Goal: Task Accomplishment & Management: Use online tool/utility

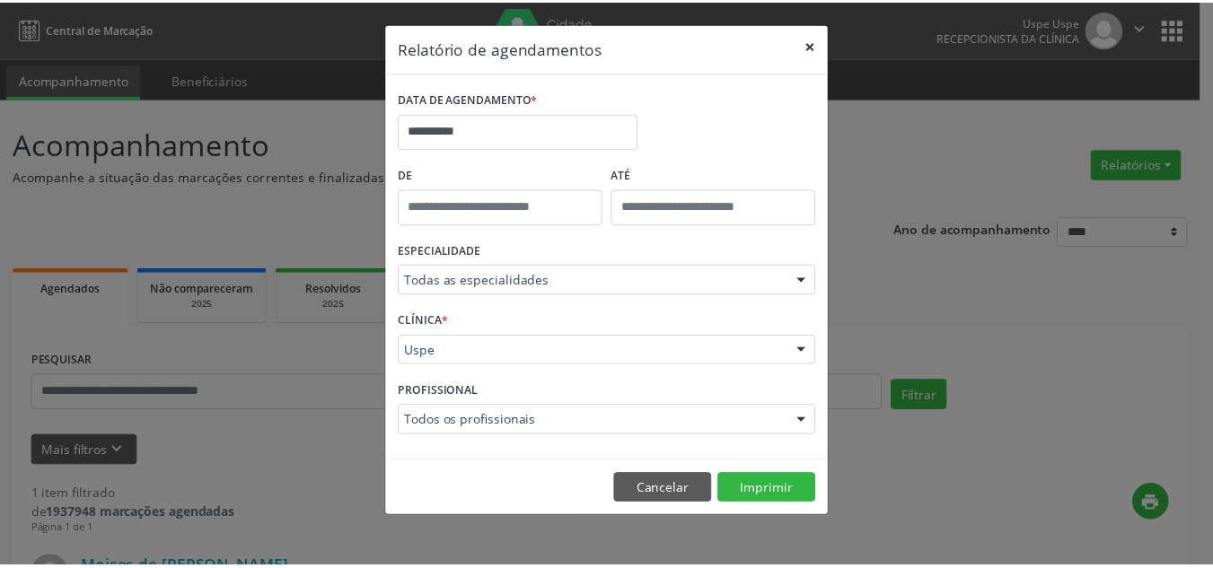
scroll to position [80, 0]
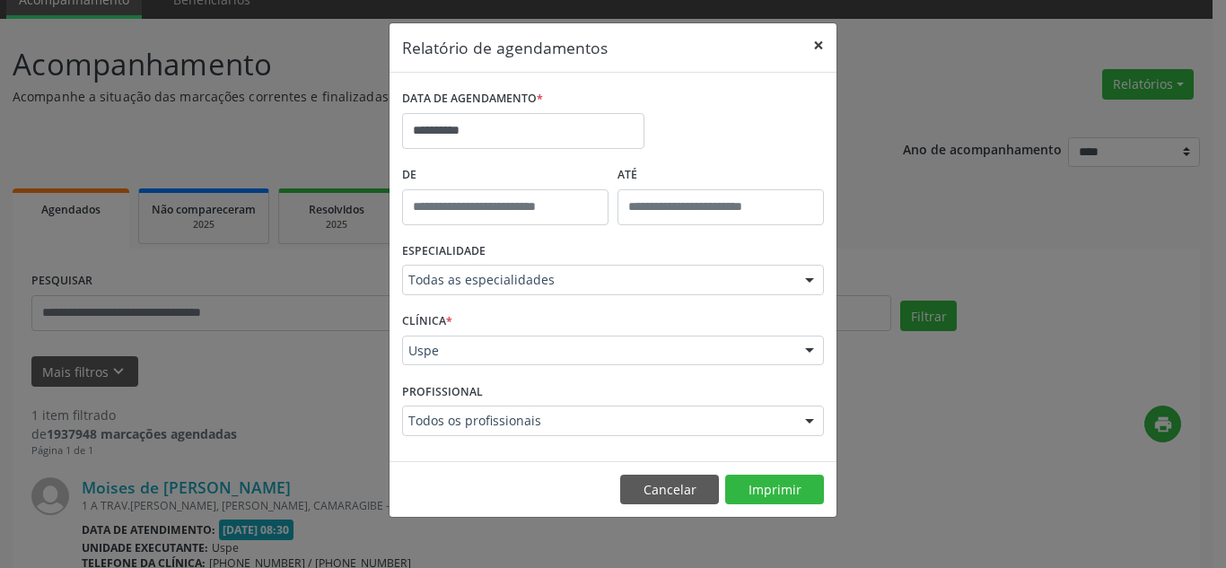
click at [814, 43] on button "×" at bounding box center [819, 45] width 36 height 44
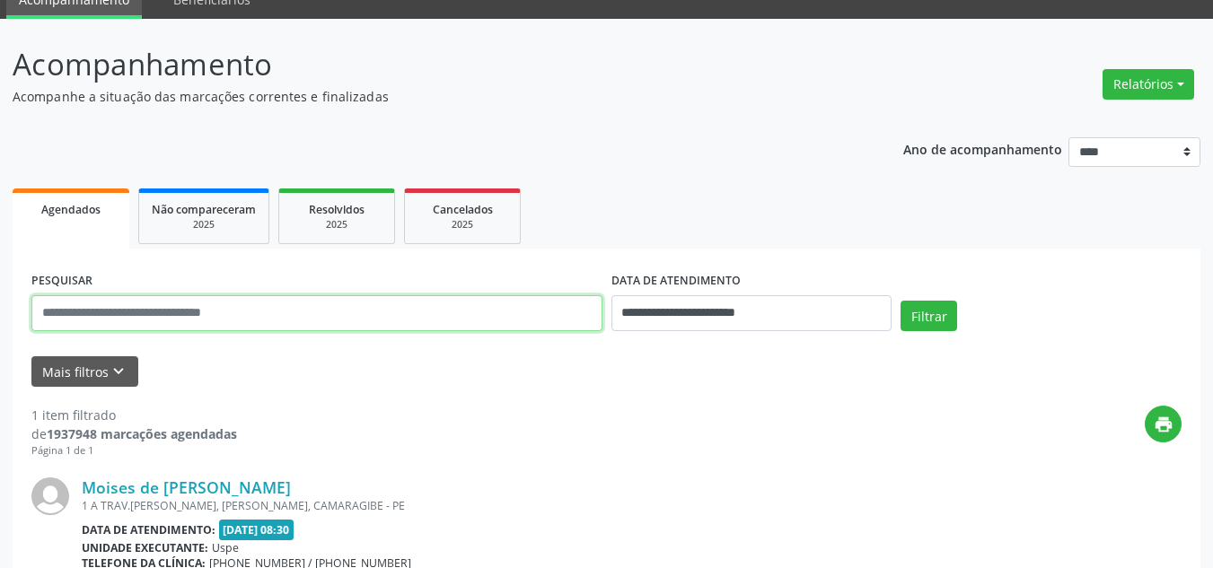
click at [236, 328] on input "text" at bounding box center [316, 313] width 571 height 36
click at [328, 328] on input "text" at bounding box center [316, 313] width 571 height 36
type input "*"
click at [1154, 75] on button "Relatórios" at bounding box center [1148, 84] width 92 height 31
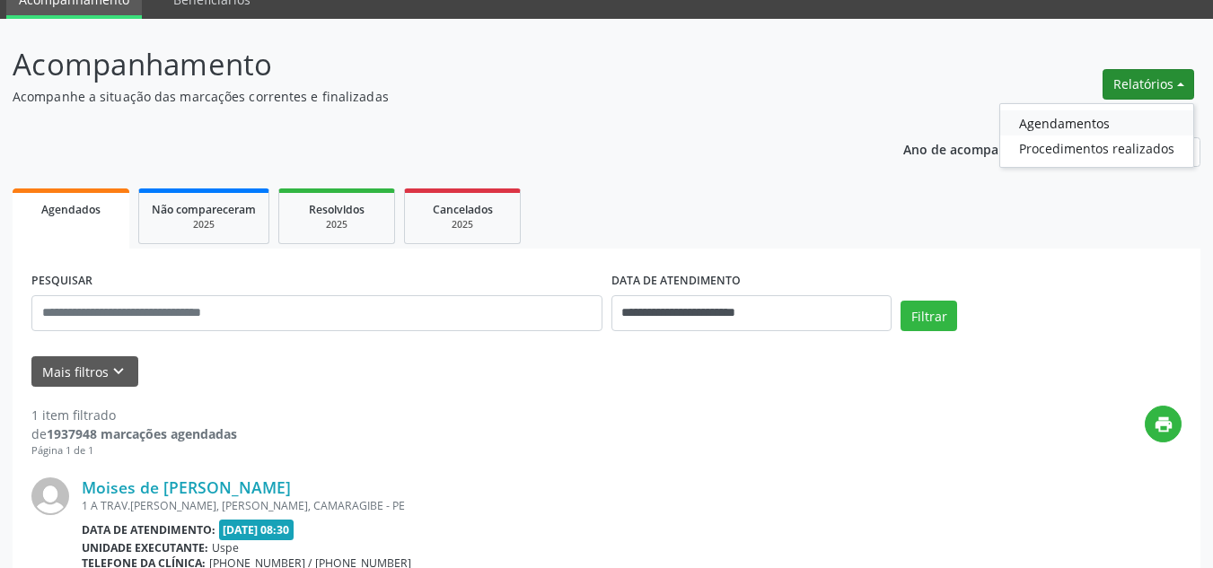
click at [1109, 114] on link "Agendamentos" at bounding box center [1096, 122] width 193 height 25
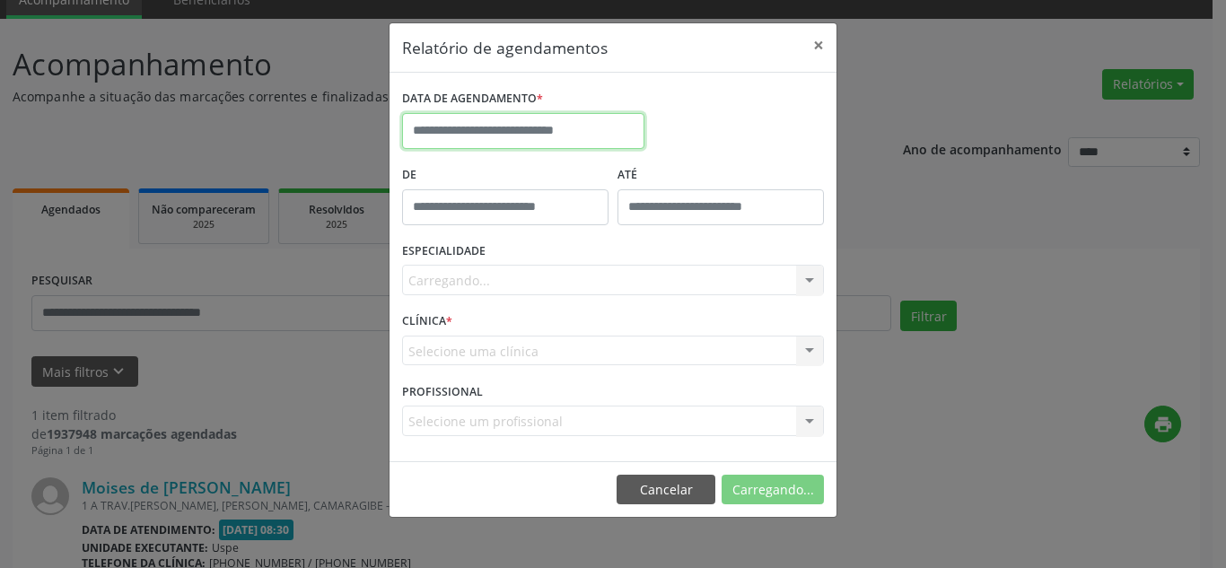
click at [476, 123] on input "text" at bounding box center [523, 131] width 242 height 36
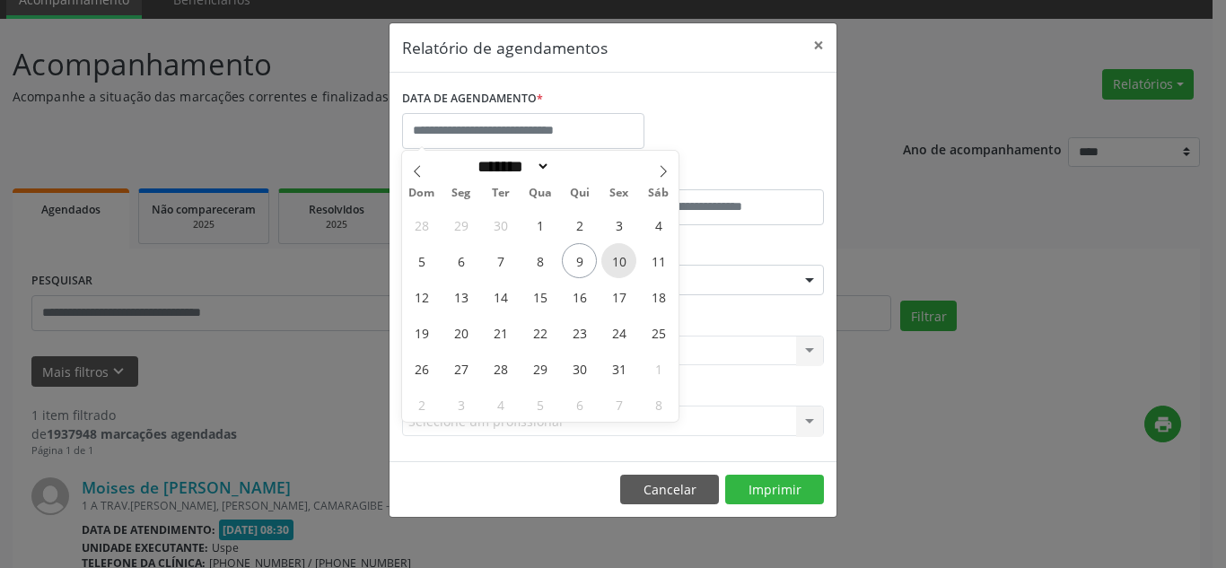
click at [618, 270] on span "10" at bounding box center [618, 260] width 35 height 35
type input "**********"
click at [618, 270] on span "10" at bounding box center [618, 260] width 35 height 35
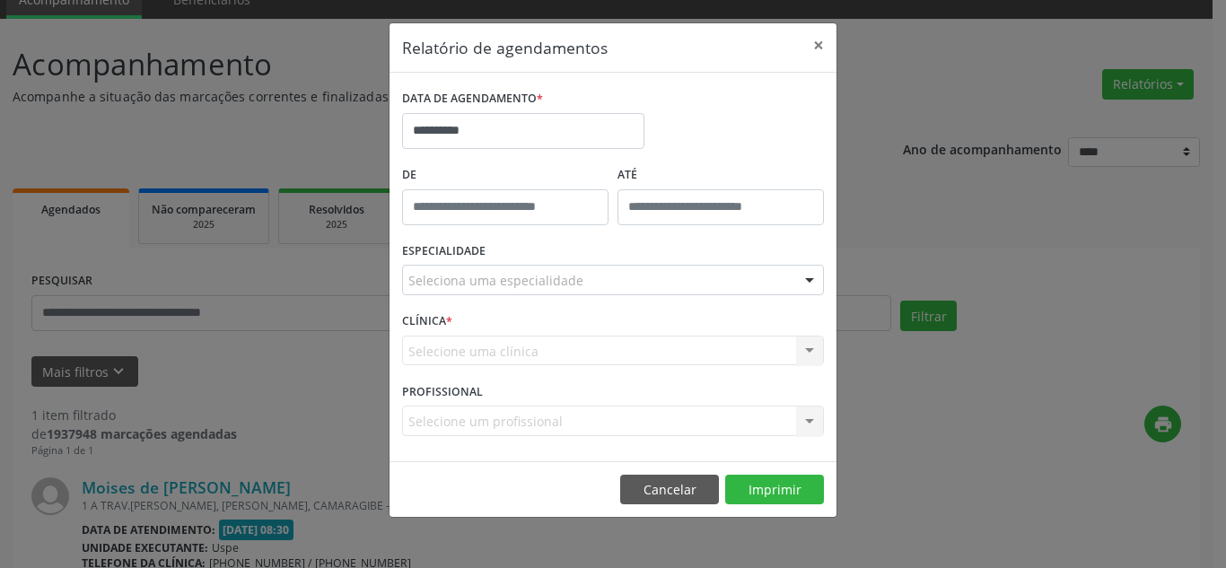
click at [466, 292] on div "Seleciona uma especialidade" at bounding box center [613, 280] width 422 height 31
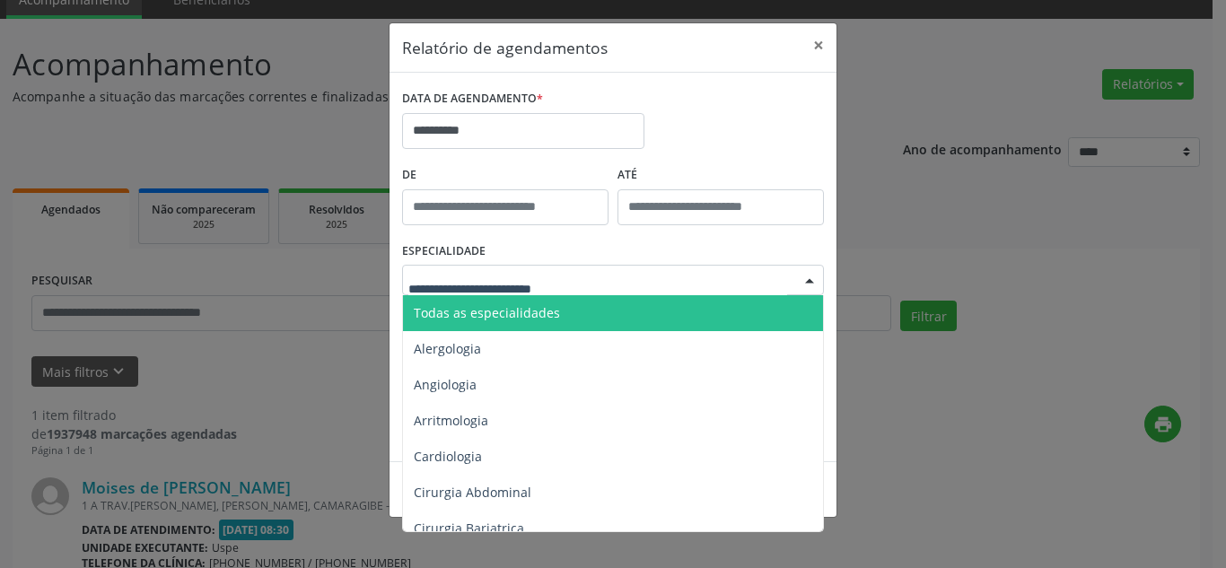
click at [463, 312] on span "Todas as especialidades" at bounding box center [487, 312] width 146 height 17
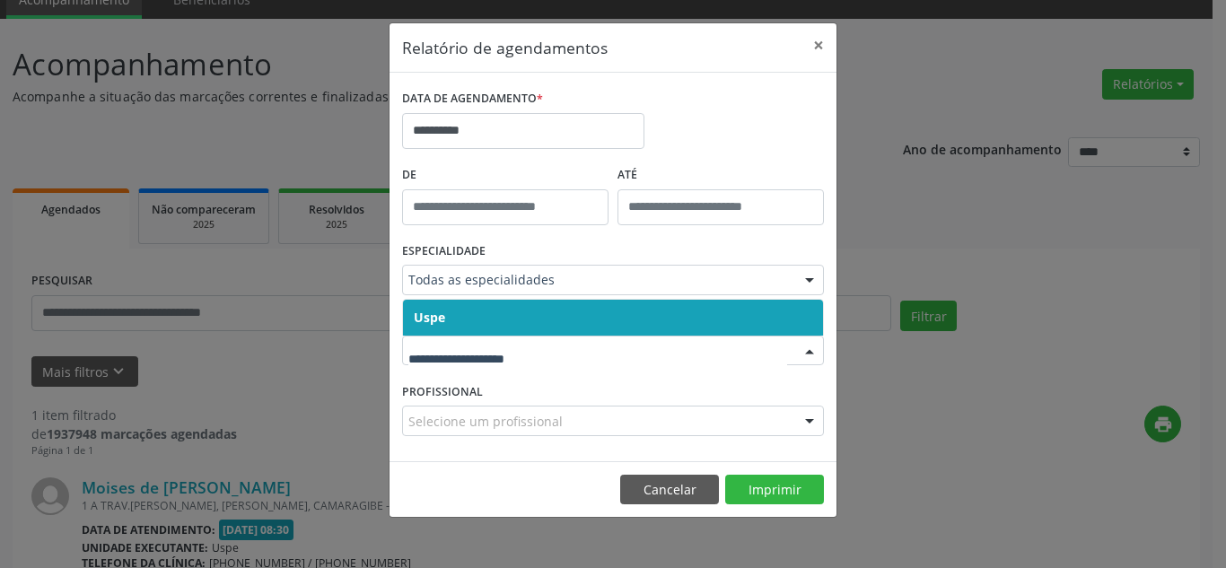
click at [473, 329] on span "Uspe" at bounding box center [613, 318] width 420 height 36
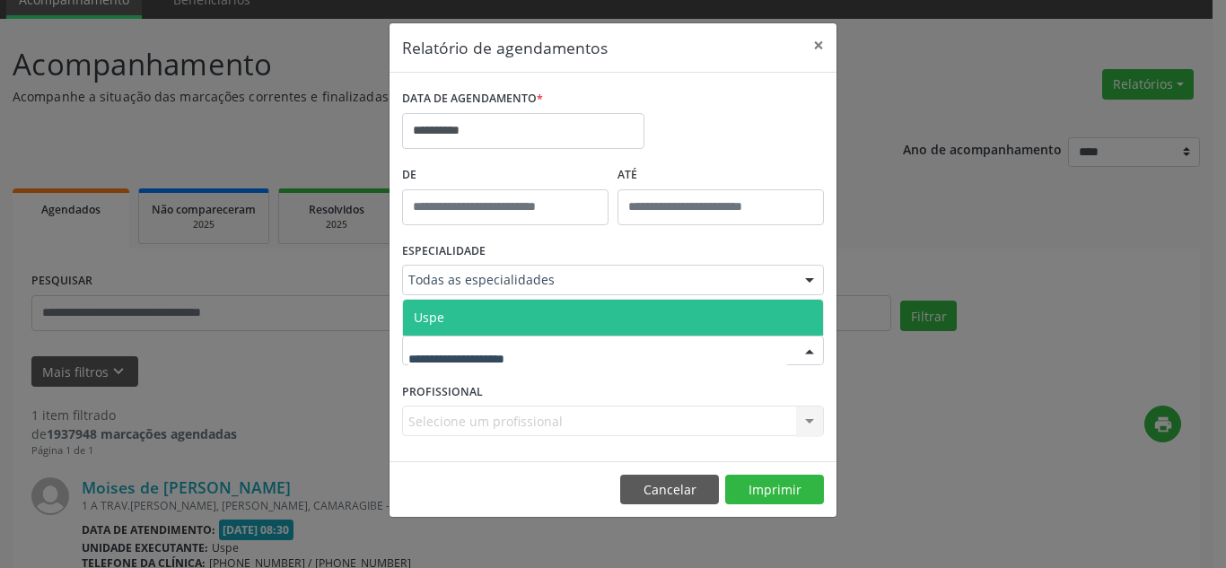
click at [486, 329] on span "Uspe" at bounding box center [613, 318] width 420 height 36
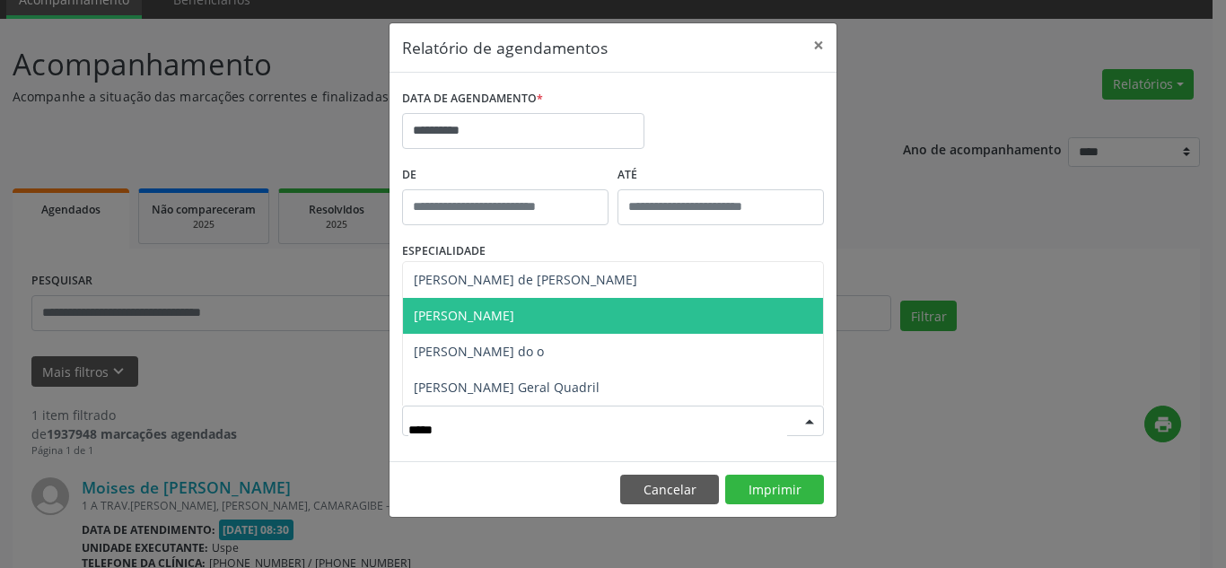
click at [514, 318] on span "[PERSON_NAME]" at bounding box center [464, 315] width 101 height 17
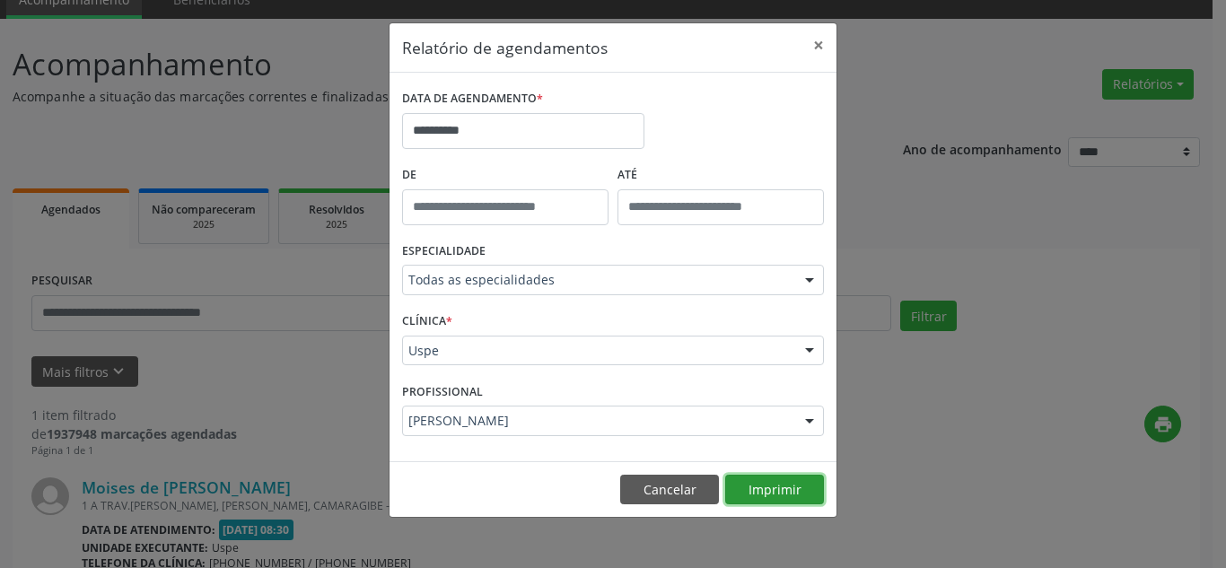
click at [774, 487] on button "Imprimir" at bounding box center [774, 490] width 99 height 31
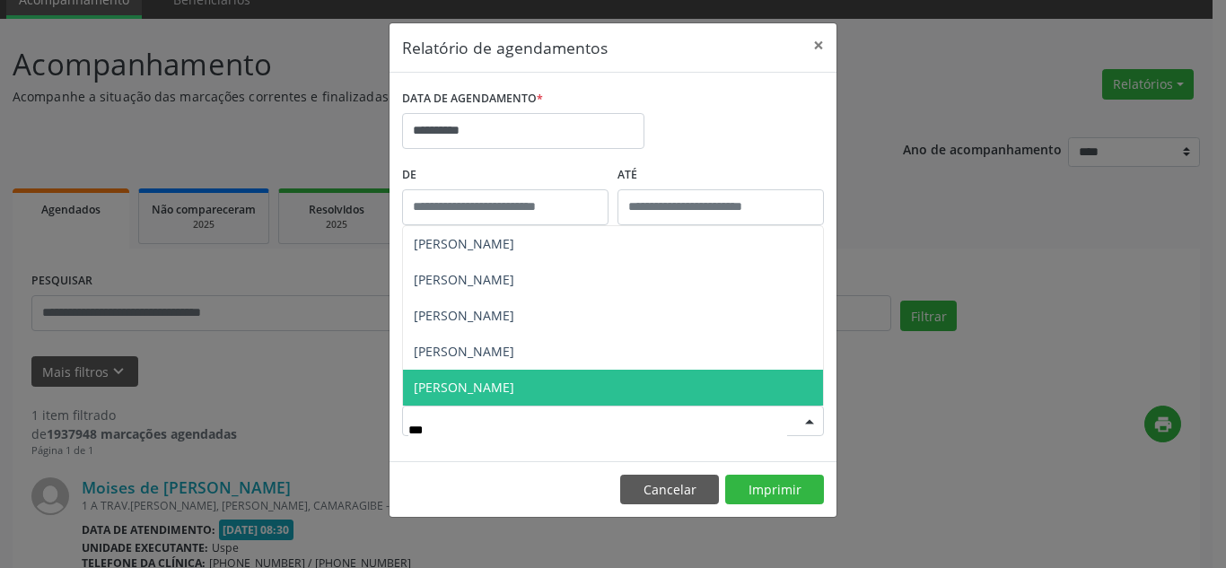
type input "****"
click at [514, 388] on span "[PERSON_NAME]" at bounding box center [464, 387] width 101 height 17
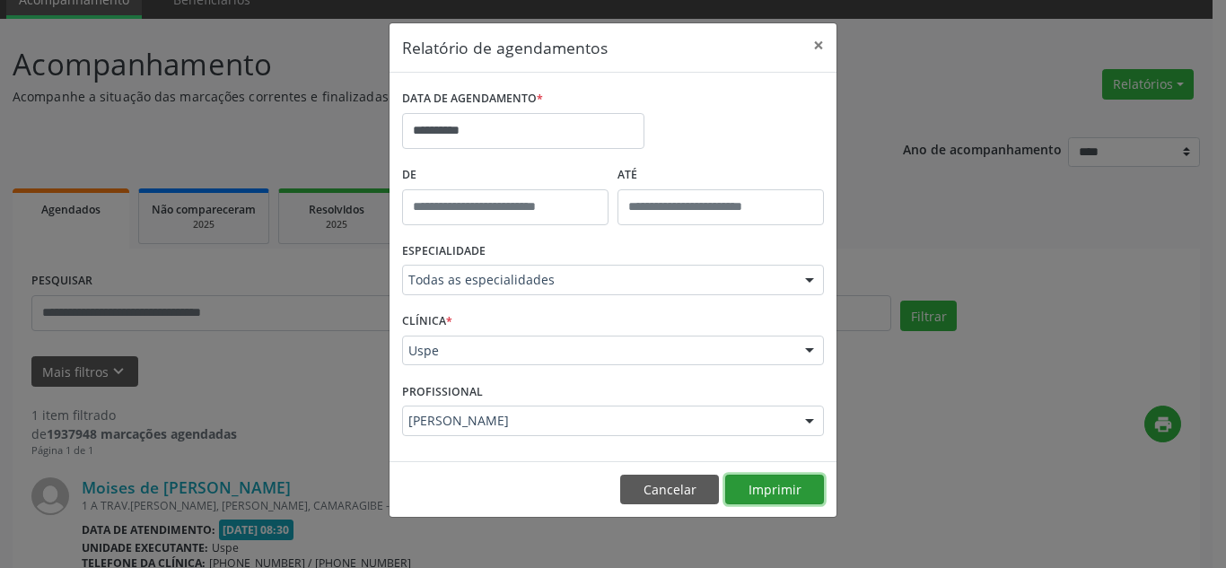
click at [768, 487] on button "Imprimir" at bounding box center [774, 490] width 99 height 31
click at [821, 40] on button "×" at bounding box center [819, 45] width 36 height 44
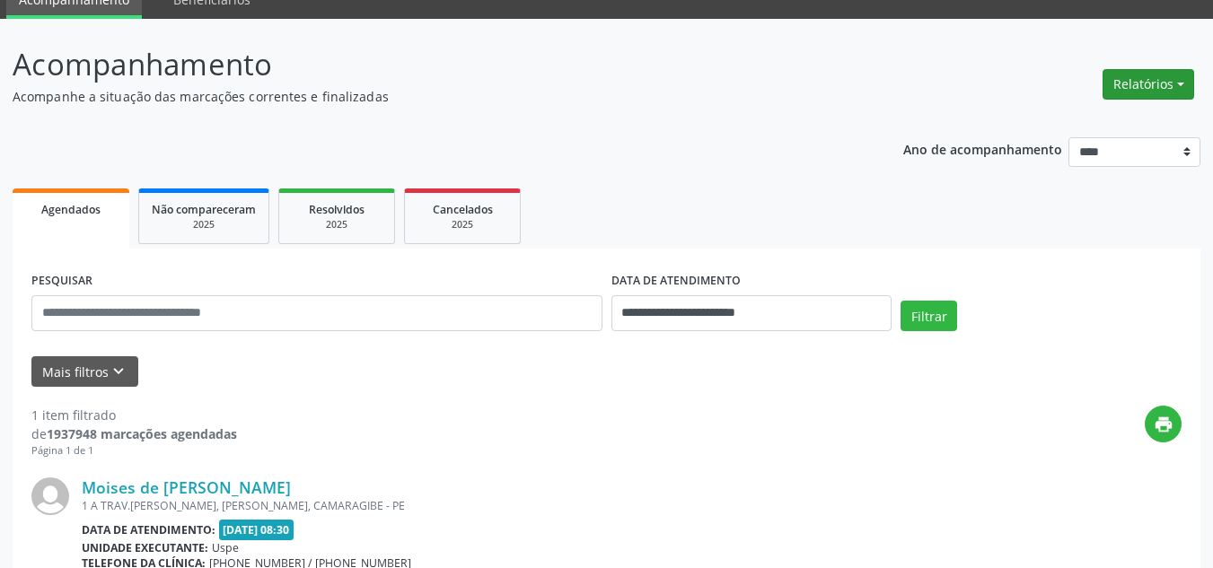
click at [1146, 92] on button "Relatórios" at bounding box center [1148, 84] width 92 height 31
click at [1064, 116] on link "Agendamentos" at bounding box center [1096, 122] width 193 height 25
select select "*"
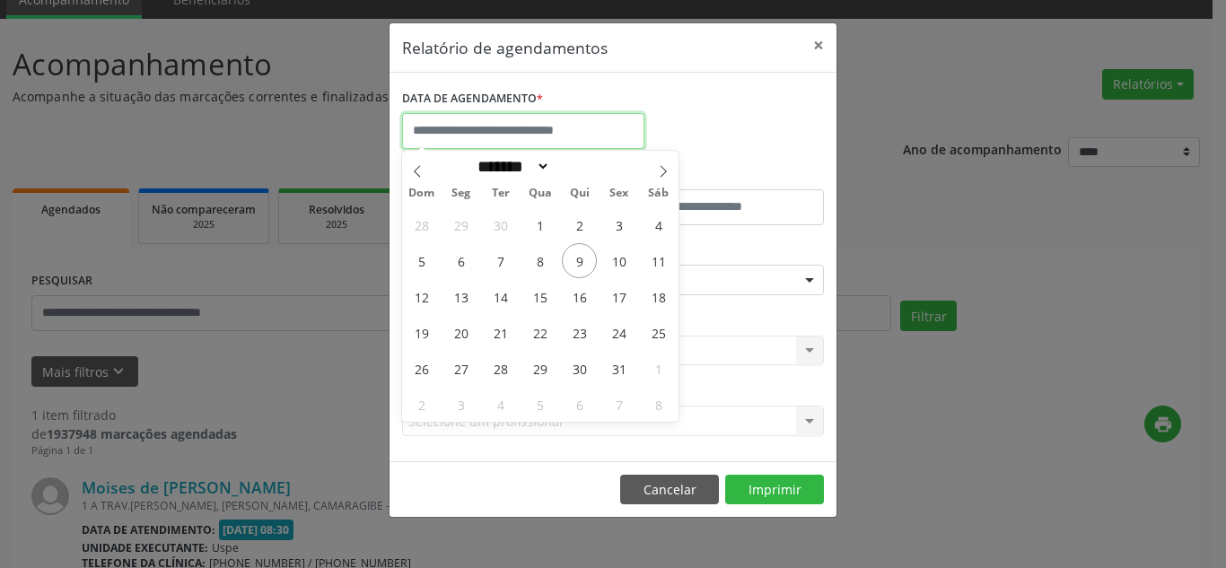
click at [478, 128] on input "text" at bounding box center [523, 131] width 242 height 36
click at [494, 298] on span "14" at bounding box center [500, 296] width 35 height 35
type input "**********"
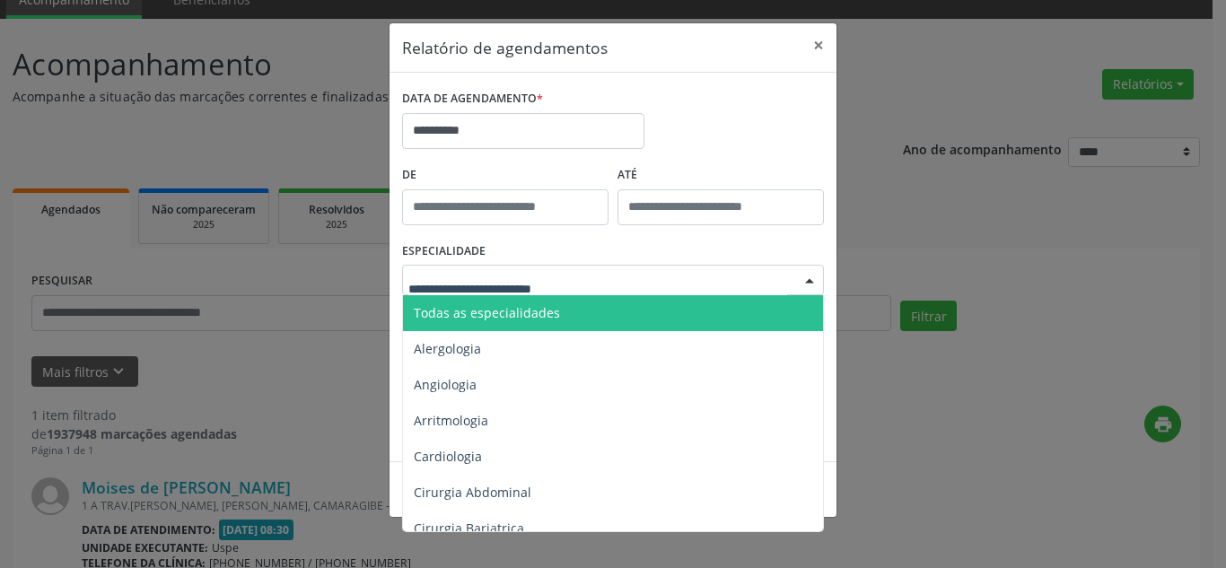
click at [496, 310] on span "Todas as especialidades" at bounding box center [487, 312] width 146 height 17
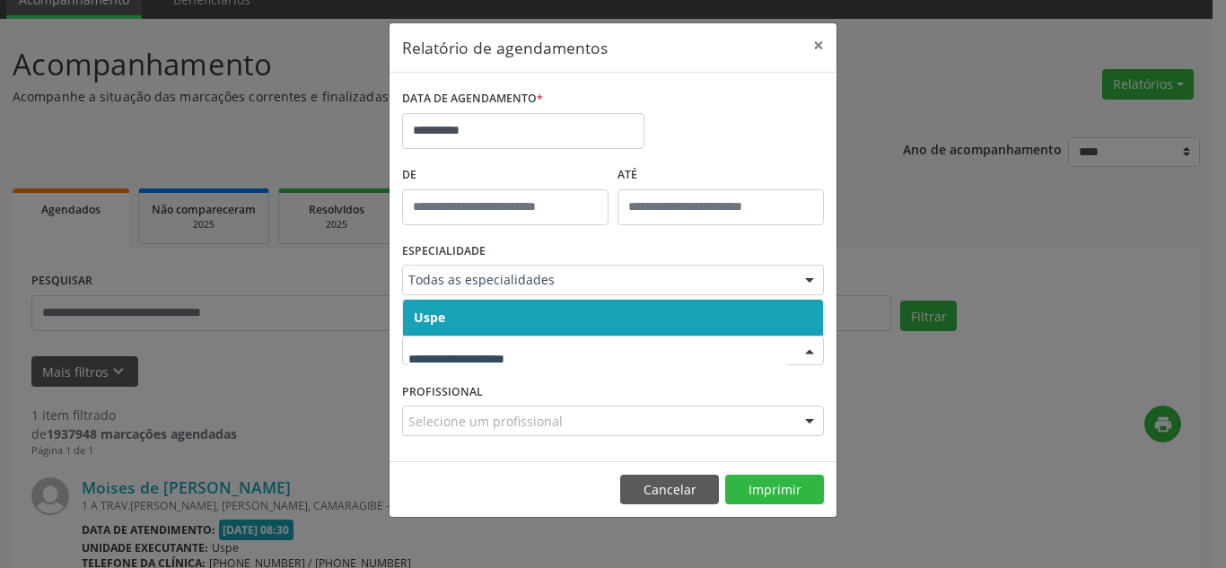
click at [482, 329] on span "Uspe" at bounding box center [613, 318] width 420 height 36
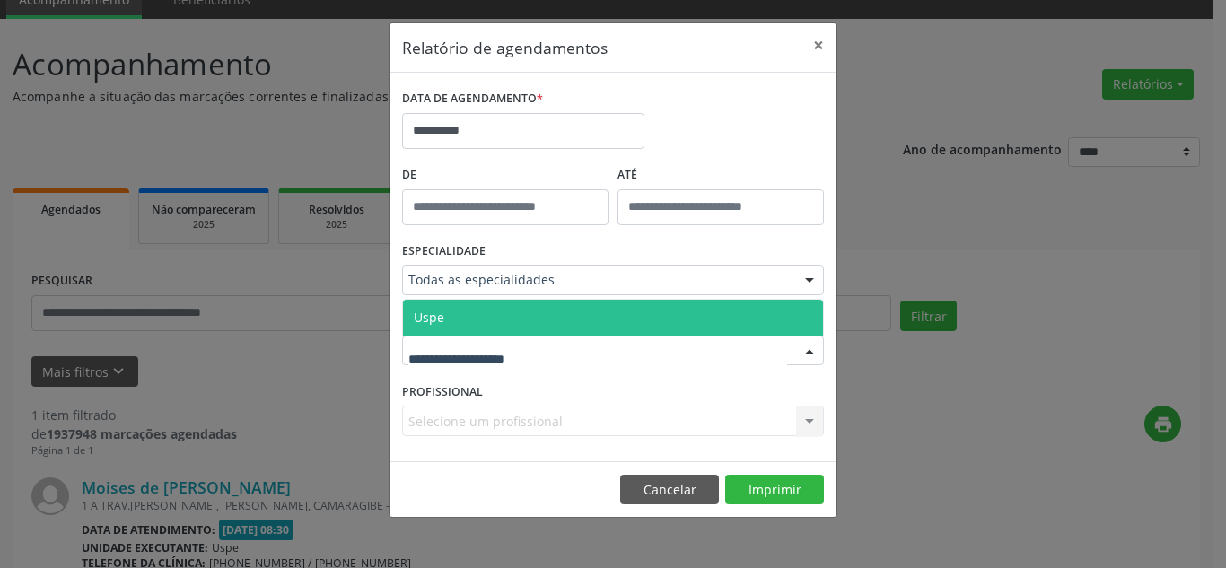
click at [482, 322] on span "Uspe" at bounding box center [613, 318] width 420 height 36
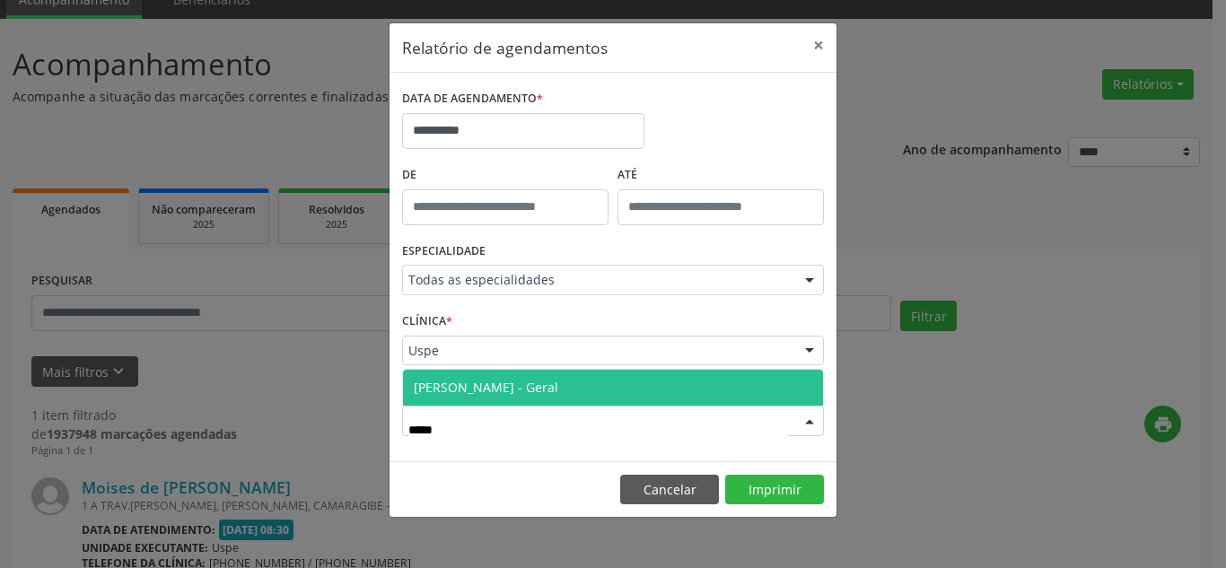
type input "******"
click at [487, 394] on span "[PERSON_NAME] - Geral" at bounding box center [486, 387] width 145 height 17
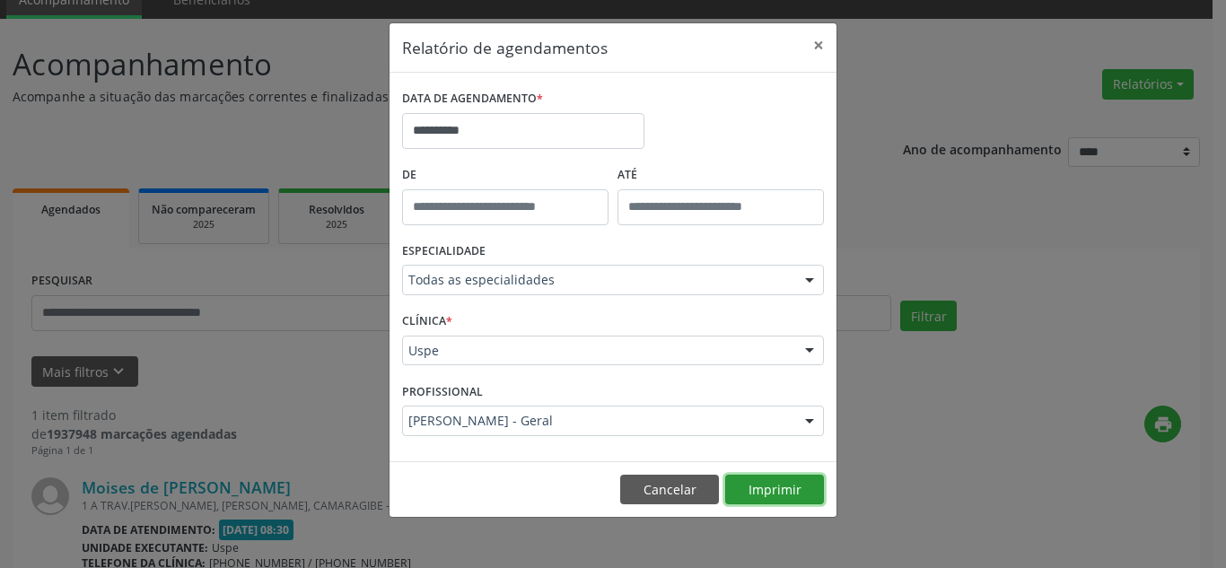
click at [774, 500] on button "Imprimir" at bounding box center [774, 490] width 99 height 31
click at [814, 52] on button "×" at bounding box center [819, 45] width 36 height 44
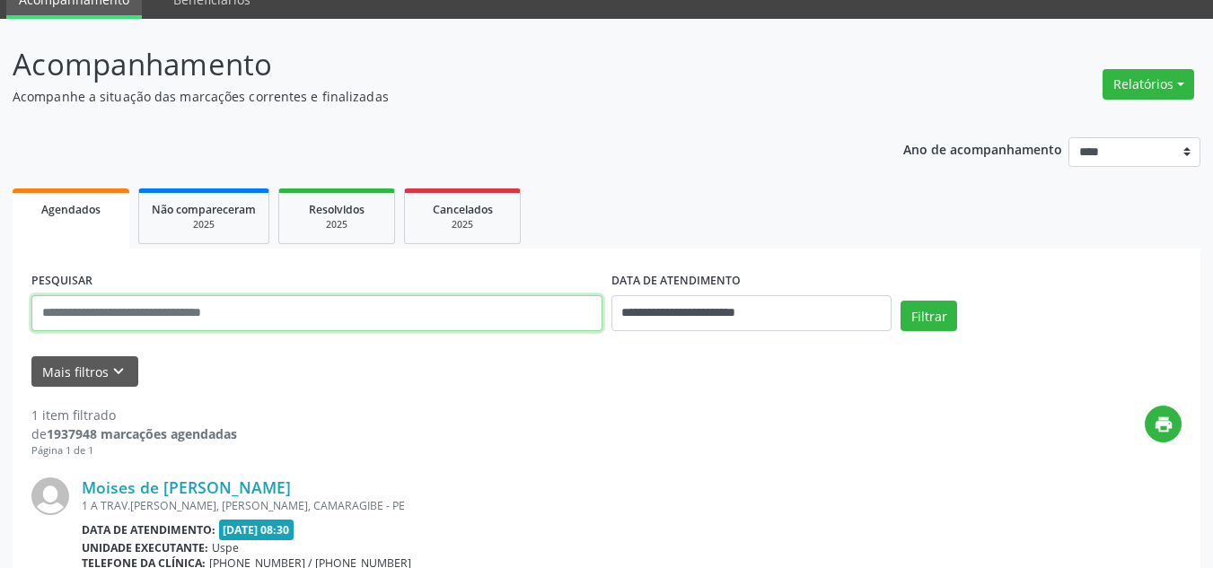
click at [108, 309] on input "text" at bounding box center [316, 313] width 571 height 36
type input "******"
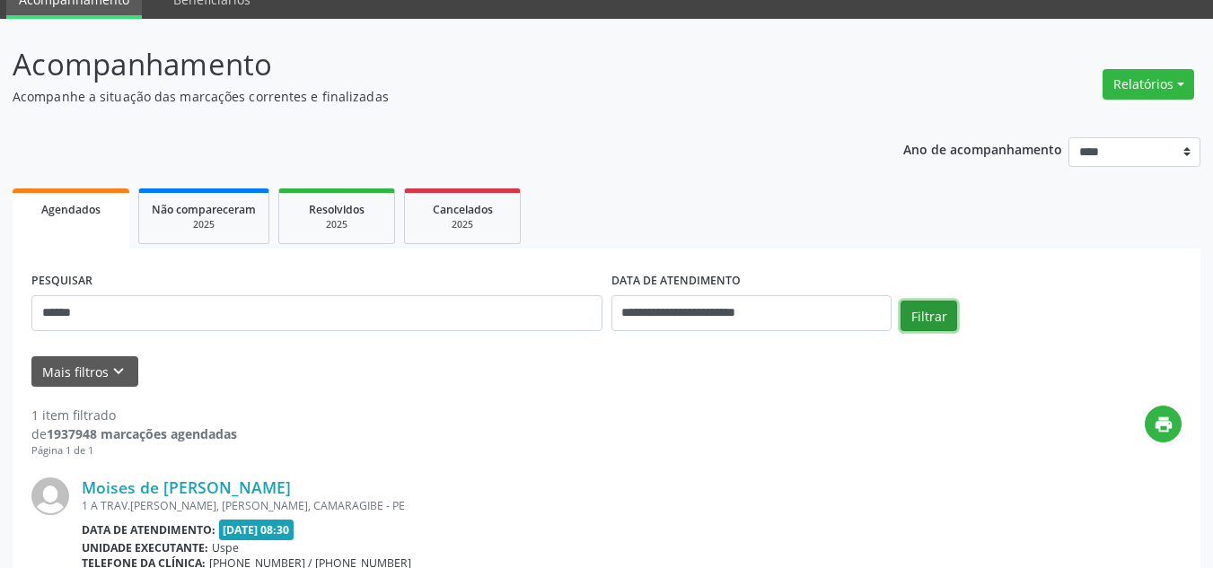
click at [922, 318] on button "Filtrar" at bounding box center [928, 316] width 57 height 31
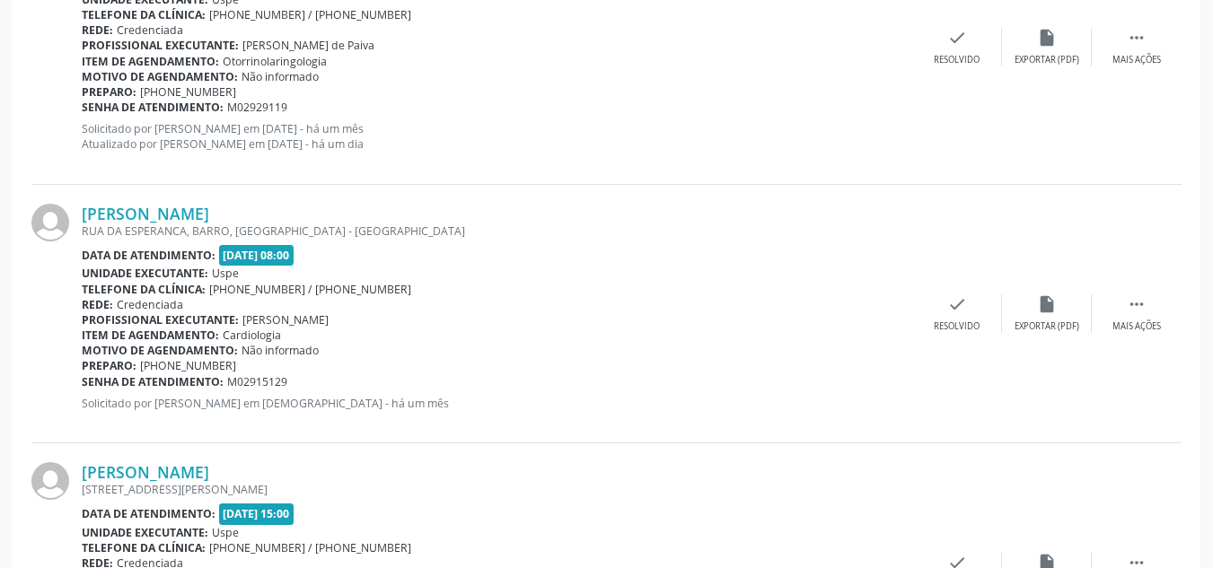
scroll to position [793, 0]
